Goal: Task Accomplishment & Management: Use online tool/utility

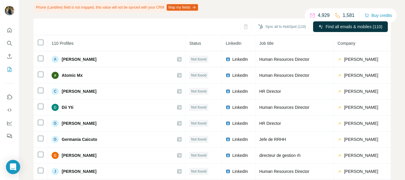
scroll to position [18, 0]
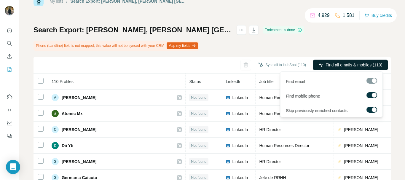
click at [366, 66] on span "Find all emails & mobiles (110)" at bounding box center [354, 65] width 57 height 6
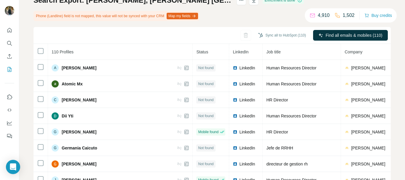
scroll to position [28, 0]
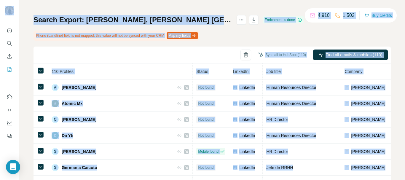
click at [25, 77] on div "My lists / Search Export: McDonald's, McDonald's Saudi Arabia Central, Eastern,…" at bounding box center [212, 90] width 386 height 180
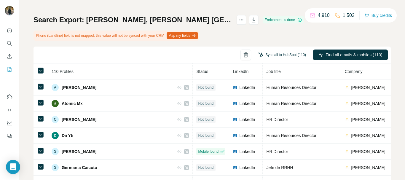
click at [265, 56] on button "Sync all to HubSpot (110)" at bounding box center [282, 54] width 56 height 9
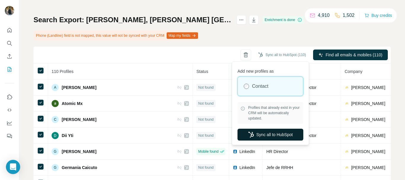
click at [265, 131] on button "Sync all to HubSpot" at bounding box center [271, 135] width 66 height 12
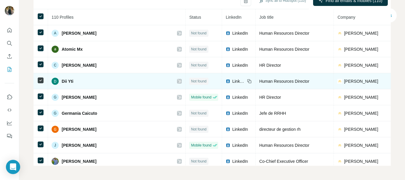
scroll to position [0, 0]
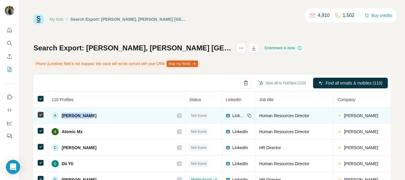
drag, startPoint x: 88, startPoint y: 115, endPoint x: 62, endPoint y: 115, distance: 25.8
click at [62, 115] on div "A Alex Ocasio" at bounding box center [117, 115] width 130 height 7
copy span "Alex Ocasio"
click at [249, 115] on icon at bounding box center [250, 116] width 3 height 3
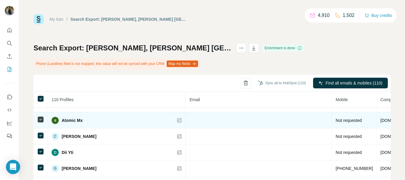
scroll to position [0, 226]
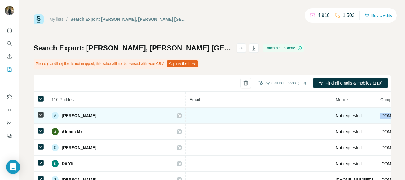
drag, startPoint x: 289, startPoint y: 117, endPoint x: 259, endPoint y: 118, distance: 30.0
click at [377, 118] on td "mcdonalds.com" at bounding box center [397, 116] width 41 height 16
copy span "mcdonalds.com"
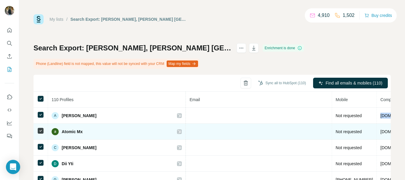
scroll to position [0, 0]
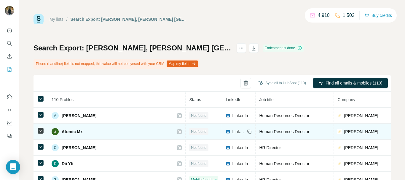
click at [247, 132] on icon at bounding box center [249, 131] width 5 height 5
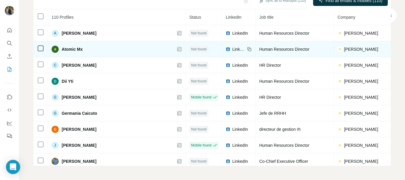
click at [249, 51] on icon at bounding box center [250, 49] width 3 height 3
drag, startPoint x: 92, startPoint y: 49, endPoint x: 59, endPoint y: 49, distance: 32.4
click at [59, 49] on div "Atomic Mx" at bounding box center [117, 49] width 130 height 7
copy div "Atomic Mx"
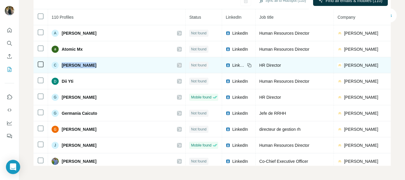
drag, startPoint x: 96, startPoint y: 67, endPoint x: 63, endPoint y: 66, distance: 33.9
click at [63, 66] on div "C Carole Demers" at bounding box center [117, 65] width 130 height 7
copy span "Carole Demers"
click at [249, 67] on icon at bounding box center [250, 65] width 3 height 3
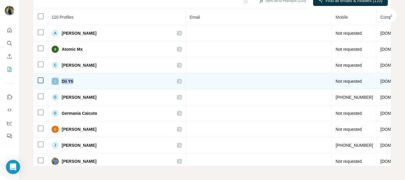
drag, startPoint x: 80, startPoint y: 82, endPoint x: 59, endPoint y: 82, distance: 21.1
click at [59, 82] on div "Dii Yti" at bounding box center [117, 81] width 130 height 7
copy div "Dii Yti"
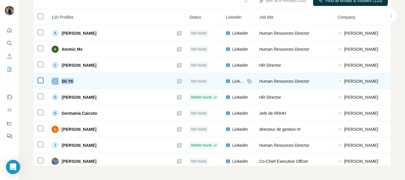
click at [226, 80] on div "LinkedIn" at bounding box center [239, 81] width 26 height 6
click at [247, 81] on icon at bounding box center [249, 81] width 5 height 5
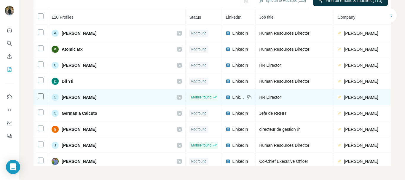
drag, startPoint x: 106, startPoint y: 97, endPoint x: 61, endPoint y: 97, distance: 44.8
click at [61, 97] on div "G Gayle Deringer" at bounding box center [117, 97] width 130 height 7
copy span "Gayle Deringer"
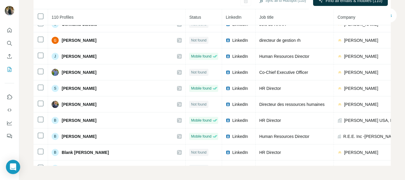
scroll to position [59, 0]
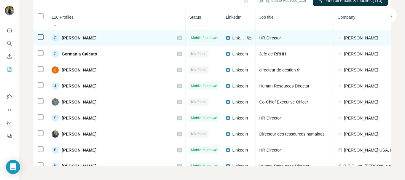
click at [249, 37] on icon at bounding box center [250, 38] width 3 height 3
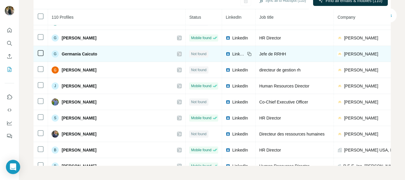
scroll to position [59, 226]
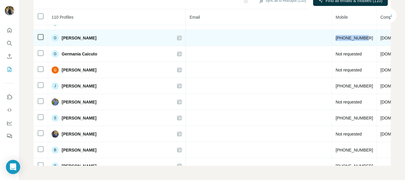
drag, startPoint x: 249, startPoint y: 37, endPoint x: 216, endPoint y: 39, distance: 33.6
click at [332, 39] on td "+18472573926" at bounding box center [354, 38] width 45 height 16
copy span "+18472573926"
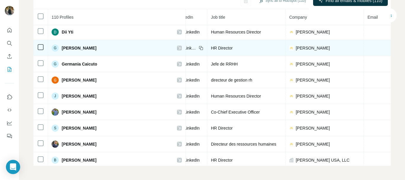
scroll to position [59, 48]
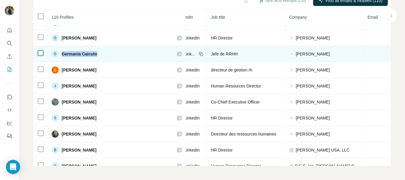
drag, startPoint x: 101, startPoint y: 55, endPoint x: 61, endPoint y: 56, distance: 40.4
click at [61, 56] on div "G Germania Caicuto" at bounding box center [117, 53] width 130 height 7
copy span "Germania Caicuto"
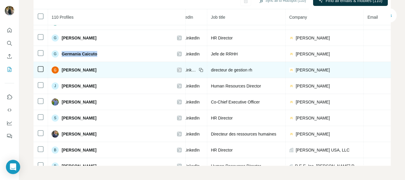
scroll to position [59, 0]
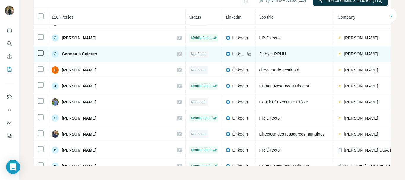
click at [247, 54] on icon at bounding box center [249, 54] width 5 height 5
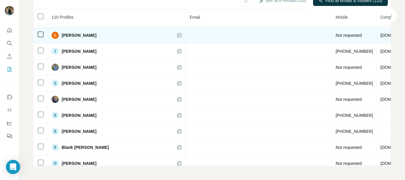
scroll to position [94, 0]
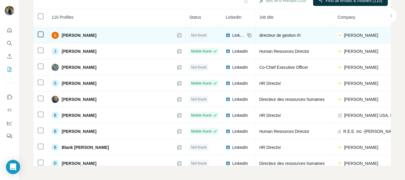
drag, startPoint x: 104, startPoint y: 34, endPoint x: 62, endPoint y: 37, distance: 42.2
click at [62, 37] on div "Guillaume Garnier" at bounding box center [117, 35] width 130 height 7
copy span "Guillaume Garnier"
click at [249, 35] on icon at bounding box center [250, 35] width 3 height 3
click at [247, 35] on icon at bounding box center [249, 35] width 5 height 5
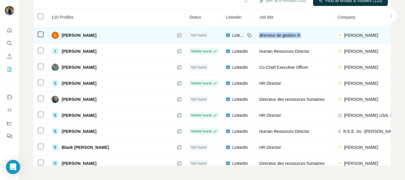
drag, startPoint x: 257, startPoint y: 34, endPoint x: 211, endPoint y: 36, distance: 45.7
click at [259, 36] on div "directeur de gestion rh" at bounding box center [294, 35] width 71 height 6
copy span "directeur de gestion rh"
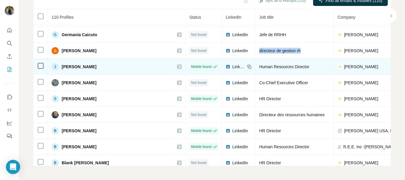
scroll to position [74, 0]
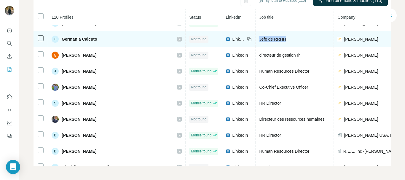
drag, startPoint x: 247, startPoint y: 41, endPoint x: 210, endPoint y: 41, distance: 37.4
click at [256, 41] on td "Jefe de RRHH" at bounding box center [295, 39] width 78 height 16
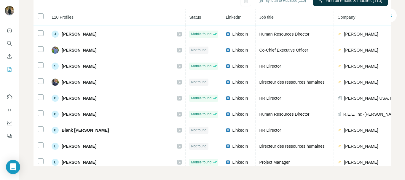
scroll to position [104, 0]
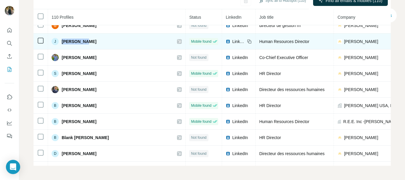
drag, startPoint x: 84, startPoint y: 40, endPoint x: 59, endPoint y: 42, distance: 24.4
click at [59, 42] on div "J Juan Rivas" at bounding box center [117, 41] width 130 height 7
click at [249, 41] on icon at bounding box center [250, 42] width 3 height 3
drag, startPoint x: 262, startPoint y: 41, endPoint x: 210, endPoint y: 45, distance: 52.7
click at [256, 45] on td "Human Resources Director" at bounding box center [295, 42] width 78 height 16
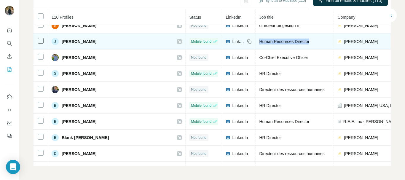
scroll to position [104, 226]
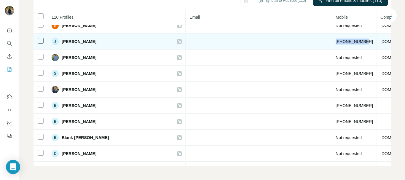
drag, startPoint x: 246, startPoint y: 41, endPoint x: 215, endPoint y: 43, distance: 31.5
click at [332, 43] on td "+15512578231" at bounding box center [354, 42] width 45 height 16
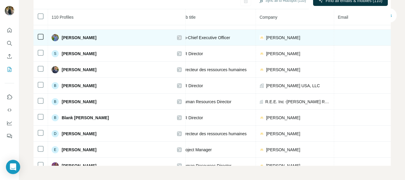
scroll to position [124, 0]
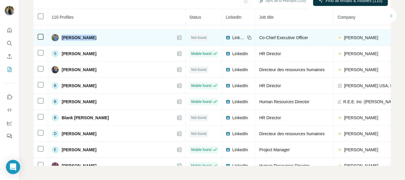
drag, startPoint x: 94, startPoint y: 37, endPoint x: 62, endPoint y: 38, distance: 31.8
click at [62, 38] on div "Mohd Arsalan" at bounding box center [117, 37] width 130 height 7
click at [248, 38] on icon at bounding box center [249, 37] width 3 height 3
drag, startPoint x: 263, startPoint y: 34, endPoint x: 205, endPoint y: 34, distance: 57.3
click at [205, 34] on tr "Mohd Arsalan Not found LinkedIn Co-Chief Executive Officer McDonald's Not reque…" at bounding box center [380, 38] width 692 height 16
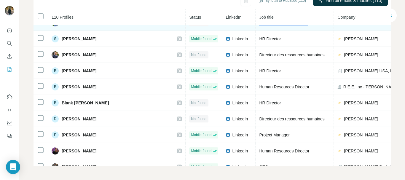
scroll to position [143, 0]
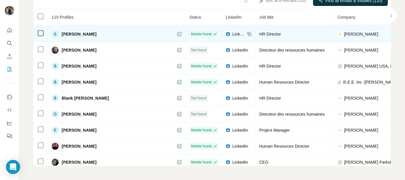
drag, startPoint x: 107, startPoint y: 32, endPoint x: 61, endPoint y: 33, distance: 46.6
click at [61, 33] on div "S Susan Oshaughnessy" at bounding box center [117, 34] width 130 height 7
click at [248, 32] on icon at bounding box center [249, 33] width 3 height 3
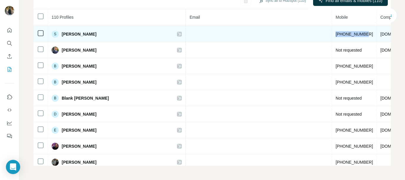
drag, startPoint x: 244, startPoint y: 35, endPoint x: 216, endPoint y: 36, distance: 28.2
click at [332, 36] on td "+13147571050" at bounding box center [354, 34] width 45 height 16
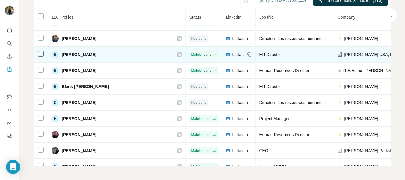
scroll to position [158, 0]
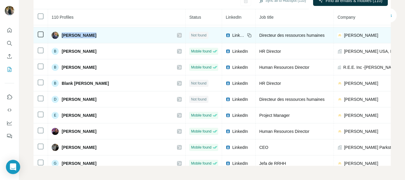
drag, startPoint x: 90, startPoint y: 34, endPoint x: 61, endPoint y: 34, distance: 29.4
click at [61, 34] on div "Alexis Moulin" at bounding box center [117, 35] width 130 height 7
click at [247, 33] on icon at bounding box center [249, 35] width 5 height 5
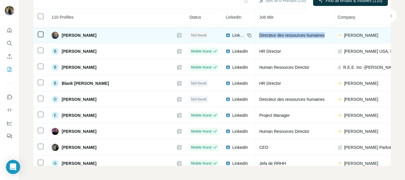
drag, startPoint x: 278, startPoint y: 32, endPoint x: 210, endPoint y: 34, distance: 68.0
click at [259, 34] on span "Directeur des ressources humaines" at bounding box center [291, 35] width 65 height 5
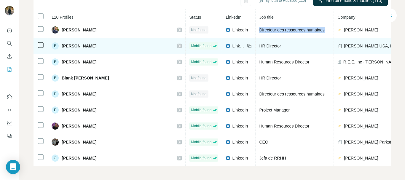
scroll to position [168, 0]
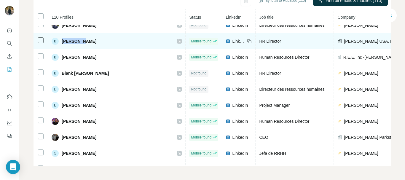
drag, startPoint x: 88, startPoint y: 40, endPoint x: 61, endPoint y: 42, distance: 26.8
click at [61, 42] on div "B Barb Shaw" at bounding box center [117, 41] width 130 height 7
click at [247, 42] on icon at bounding box center [249, 41] width 5 height 5
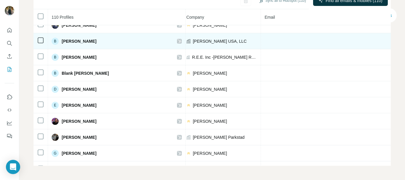
scroll to position [168, 226]
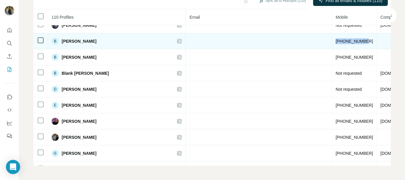
drag, startPoint x: 245, startPoint y: 41, endPoint x: 213, endPoint y: 45, distance: 31.7
click at [332, 45] on td "+16143977615" at bounding box center [354, 41] width 45 height 16
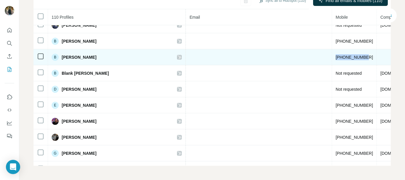
drag, startPoint x: 245, startPoint y: 56, endPoint x: 215, endPoint y: 59, distance: 30.8
click at [332, 59] on td "+19567394912" at bounding box center [354, 57] width 45 height 16
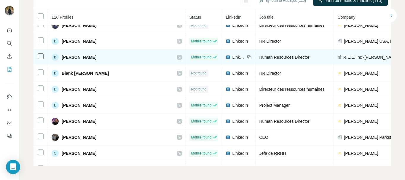
click at [247, 57] on icon at bounding box center [249, 57] width 5 height 5
drag, startPoint x: 97, startPoint y: 57, endPoint x: 61, endPoint y: 59, distance: 35.9
click at [61, 59] on div "B Betty Colunga" at bounding box center [117, 57] width 130 height 7
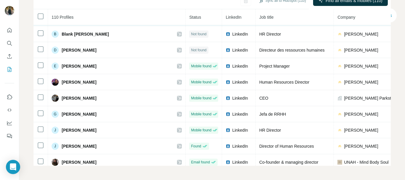
scroll to position [208, 0]
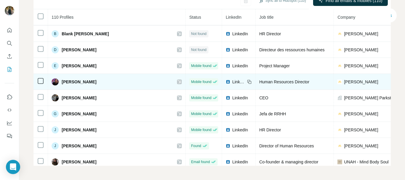
drag, startPoint x: 61, startPoint y: 34, endPoint x: 86, endPoint y: 74, distance: 47.5
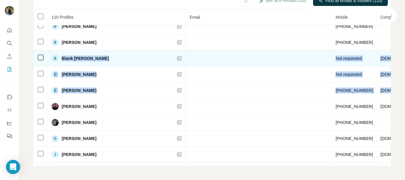
scroll to position [208, 226]
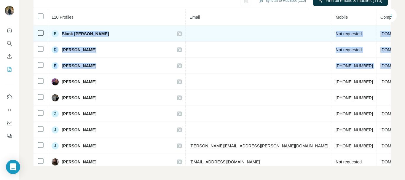
click at [92, 35] on div "B Blank Wu" at bounding box center [117, 33] width 130 height 7
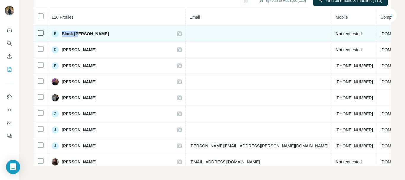
drag, startPoint x: 92, startPoint y: 35, endPoint x: 60, endPoint y: 35, distance: 31.5
click at [60, 35] on div "B Blank Wu" at bounding box center [117, 33] width 130 height 7
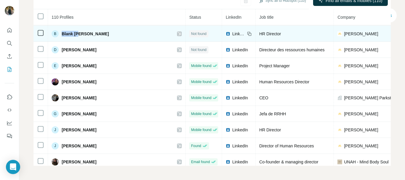
click at [247, 32] on icon at bounding box center [249, 33] width 5 height 5
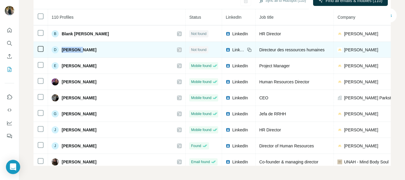
drag, startPoint x: 84, startPoint y: 47, endPoint x: 62, endPoint y: 49, distance: 21.7
click at [62, 49] on div "D Damien B" at bounding box center [117, 49] width 130 height 7
click at [249, 50] on icon at bounding box center [250, 50] width 3 height 3
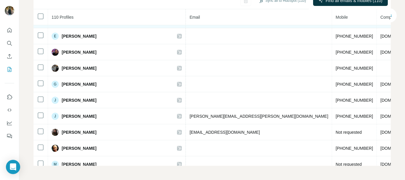
scroll to position [237, 0]
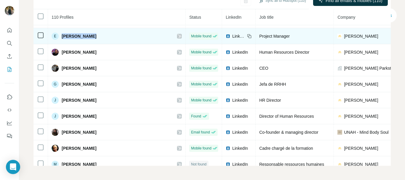
drag, startPoint x: 91, startPoint y: 36, endPoint x: 61, endPoint y: 38, distance: 30.1
click at [61, 38] on div "E Erick De Luna" at bounding box center [117, 36] width 130 height 7
click at [247, 37] on icon at bounding box center [249, 36] width 5 height 5
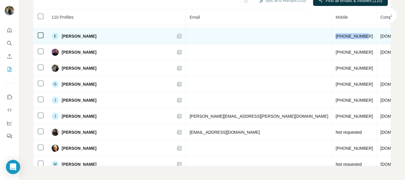
drag, startPoint x: 243, startPoint y: 35, endPoint x: 213, endPoint y: 39, distance: 30.2
click at [332, 39] on td "+12105199138" at bounding box center [354, 36] width 45 height 16
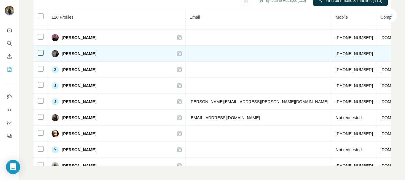
scroll to position [252, 226]
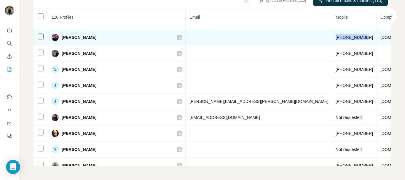
drag, startPoint x: 215, startPoint y: 37, endPoint x: 246, endPoint y: 38, distance: 30.9
click at [332, 38] on td "+15082722033" at bounding box center [354, 37] width 45 height 16
copy span "+15082722033"
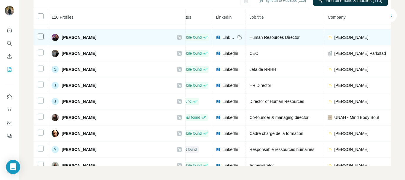
scroll to position [252, 0]
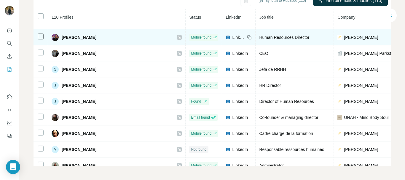
click at [247, 39] on icon at bounding box center [249, 37] width 5 height 5
drag, startPoint x: 100, startPoint y: 37, endPoint x: 61, endPoint y: 42, distance: 40.1
click at [61, 42] on td "Gabrielle McBee" at bounding box center [117, 37] width 138 height 16
copy span "Gabrielle McBee"
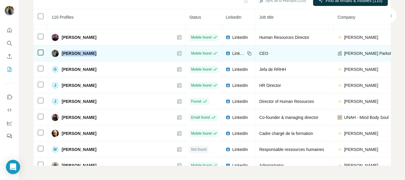
drag, startPoint x: 88, startPoint y: 54, endPoint x: 62, endPoint y: 55, distance: 25.9
click at [62, 55] on div "Ghiel Pijpers" at bounding box center [117, 53] width 130 height 7
copy span "Ghiel Pijpers"
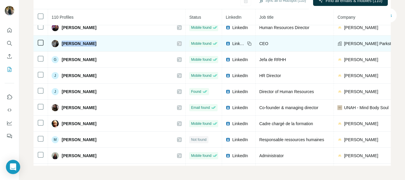
scroll to position [267, 0]
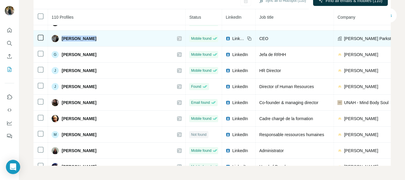
click at [247, 39] on icon at bounding box center [249, 38] width 5 height 5
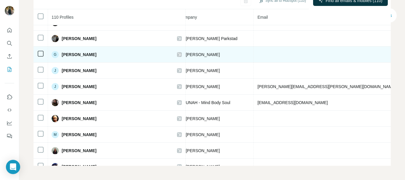
scroll to position [267, 226]
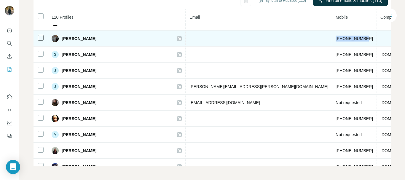
drag, startPoint x: 246, startPoint y: 40, endPoint x: 215, endPoint y: 42, distance: 30.9
click at [332, 42] on td "+31653388401" at bounding box center [354, 39] width 45 height 16
copy span "+31653388401"
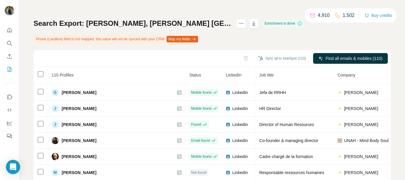
scroll to position [15, 0]
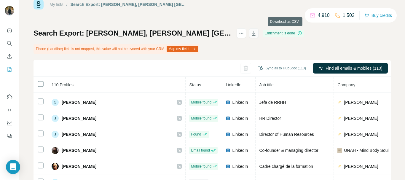
click at [257, 32] on icon "button" at bounding box center [254, 33] width 6 height 6
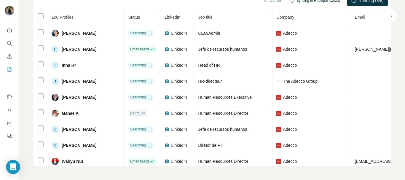
click at [23, 101] on div "My lists / Search Export: Adecco, The Adecco Group, Adecco, Adecco Permanent Re…" at bounding box center [212, 90] width 386 height 180
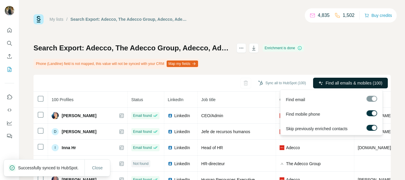
click at [357, 84] on span "Find all emails & mobiles (100)" at bounding box center [354, 83] width 57 height 6
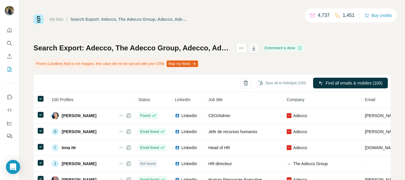
click at [257, 45] on icon "button" at bounding box center [254, 48] width 6 height 6
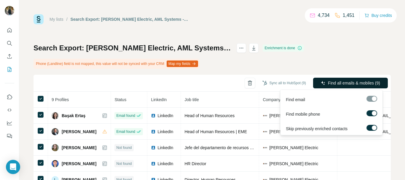
click at [332, 80] on span "Find all emails & mobiles (9)" at bounding box center [354, 83] width 52 height 6
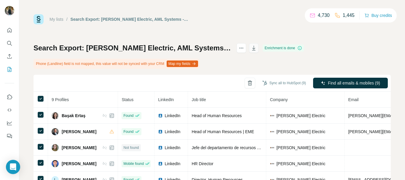
click at [257, 48] on icon "button" at bounding box center [254, 48] width 6 height 6
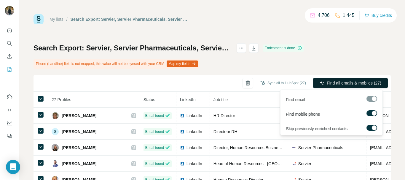
click at [328, 80] on button "Find all emails & mobiles (27)" at bounding box center [350, 83] width 75 height 11
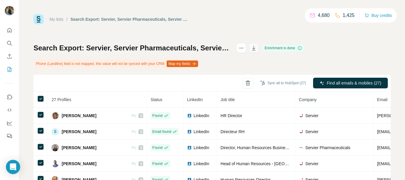
click at [259, 49] on button "button" at bounding box center [253, 47] width 9 height 9
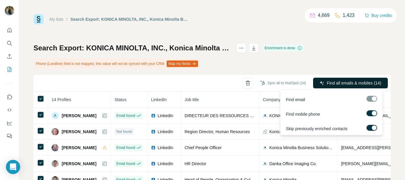
click at [321, 80] on button "Find all emails & mobiles (14)" at bounding box center [350, 83] width 75 height 11
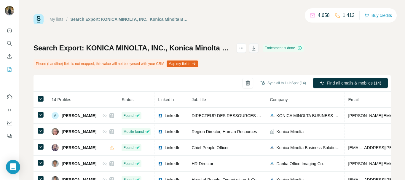
click at [257, 47] on icon "button" at bounding box center [254, 48] width 6 height 6
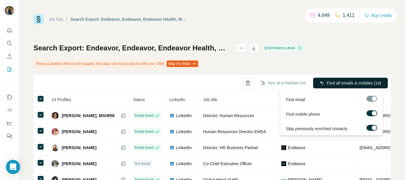
click at [335, 82] on span "Find all emails & mobiles (14)" at bounding box center [354, 83] width 55 height 6
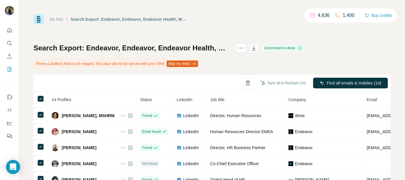
click at [257, 48] on icon "button" at bounding box center [254, 48] width 6 height 6
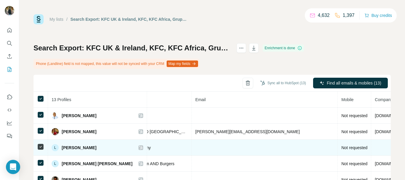
scroll to position [71, 182]
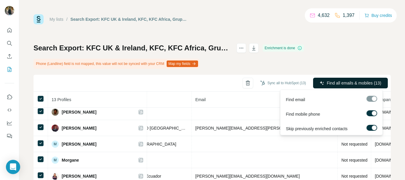
click at [361, 79] on button "Find all emails & mobiles (13)" at bounding box center [350, 83] width 75 height 11
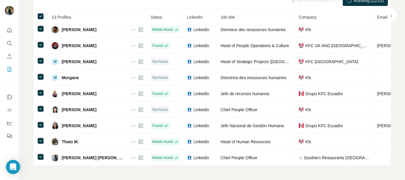
scroll to position [0, 0]
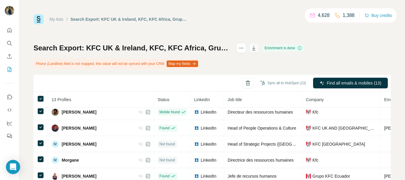
click at [257, 50] on icon "button" at bounding box center [254, 48] width 6 height 6
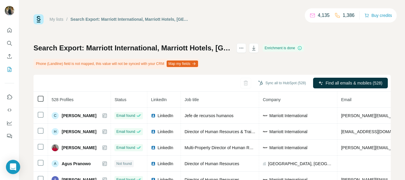
click at [44, 97] on icon at bounding box center [40, 98] width 7 height 7
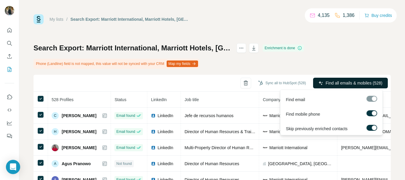
click at [328, 79] on button "Find all emails & mobiles (528)" at bounding box center [350, 83] width 75 height 11
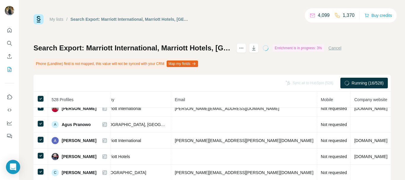
scroll to position [92, 167]
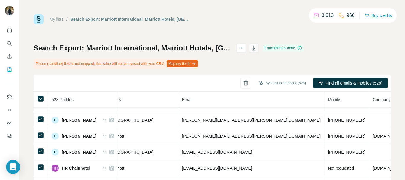
click at [257, 46] on icon "button" at bounding box center [254, 48] width 6 height 6
